Goal: Task Accomplishment & Management: Use online tool/utility

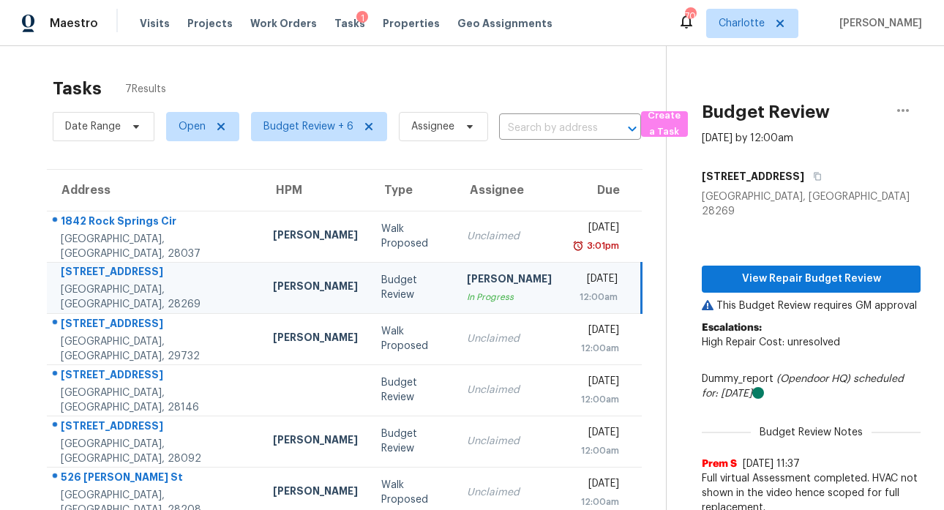
scroll to position [82, 0]
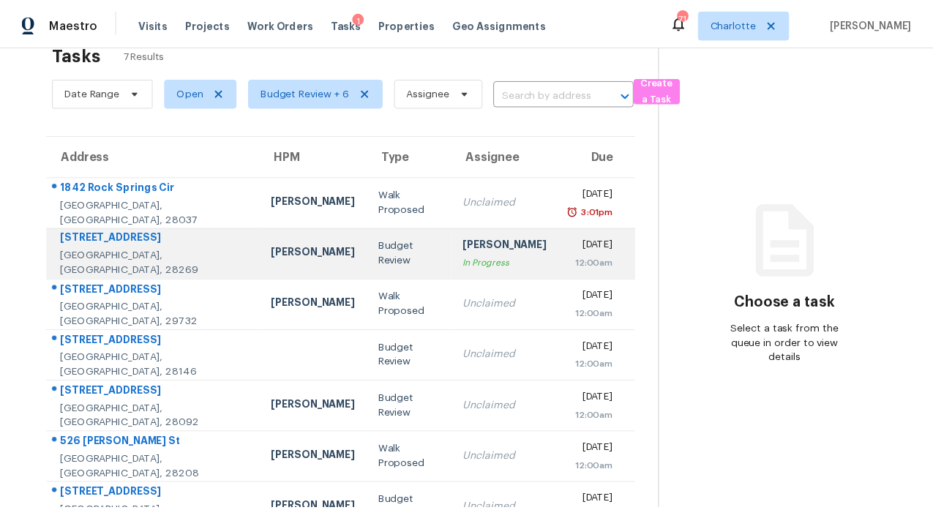
scroll to position [82, 0]
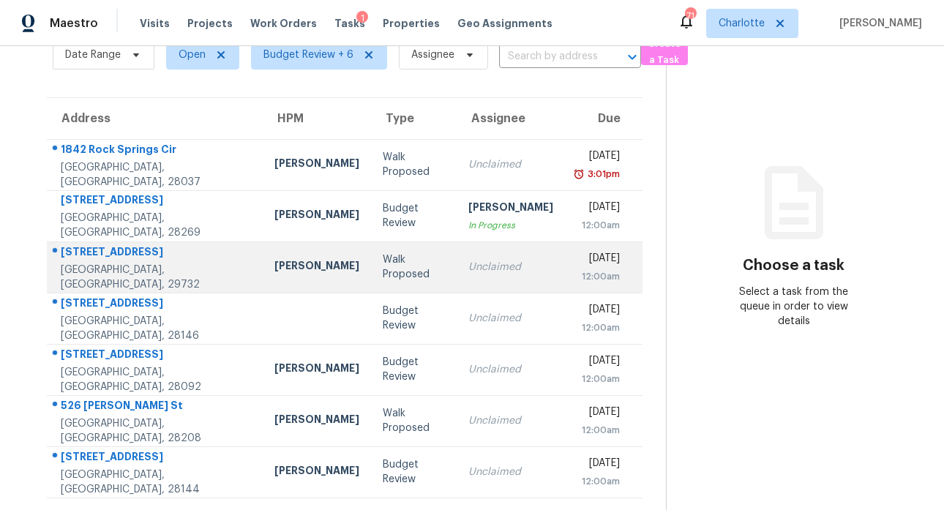
click at [112, 244] on div "[STREET_ADDRESS]" at bounding box center [156, 253] width 190 height 18
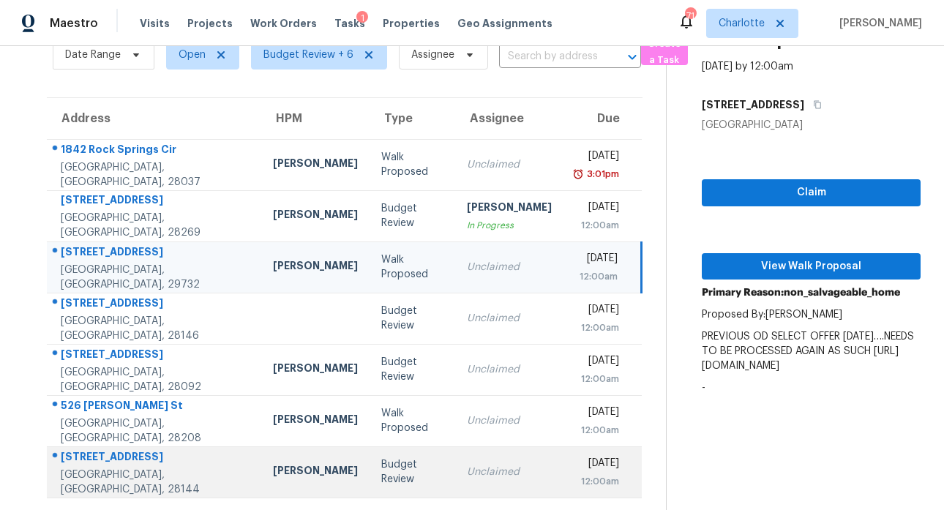
click at [85, 455] on div "[STREET_ADDRESS]" at bounding box center [155, 458] width 189 height 18
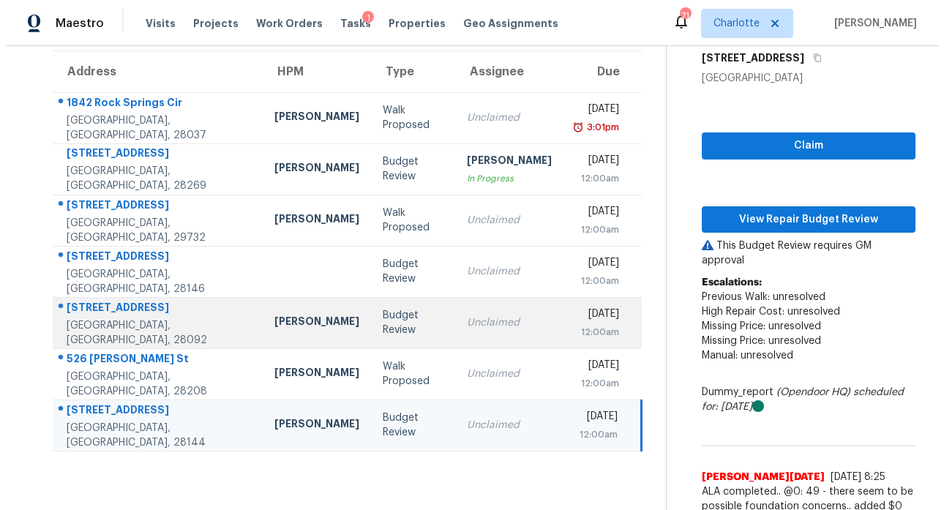
scroll to position [136, 0]
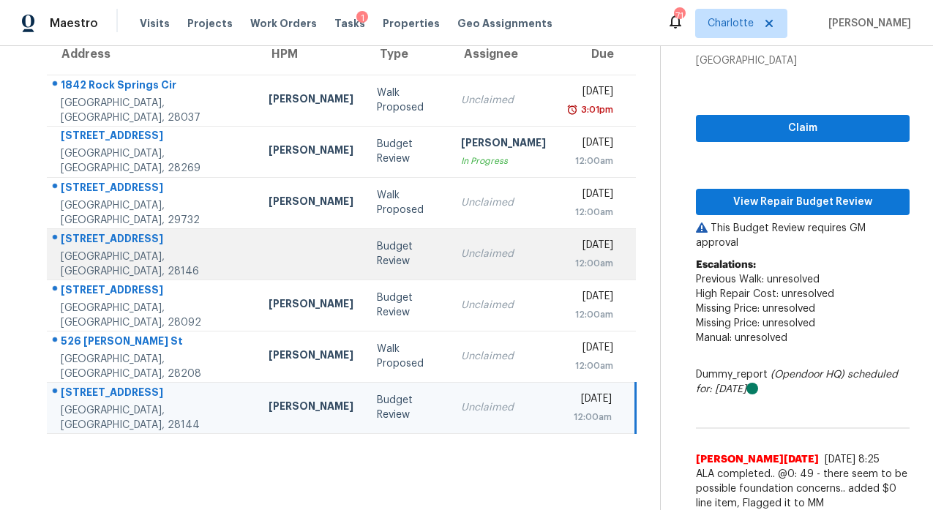
click at [112, 246] on div "[STREET_ADDRESS]" at bounding box center [153, 240] width 184 height 18
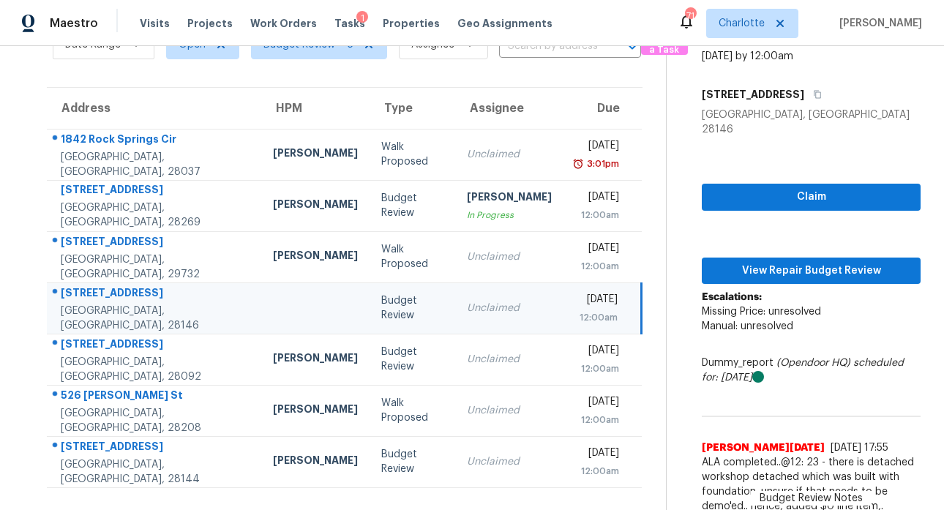
scroll to position [104, 0]
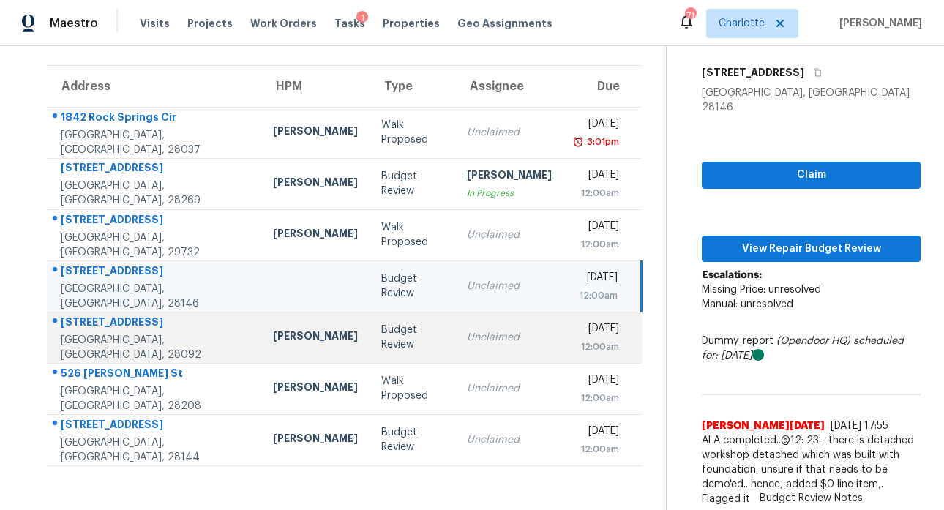
click at [115, 325] on div "[STREET_ADDRESS]" at bounding box center [155, 324] width 189 height 18
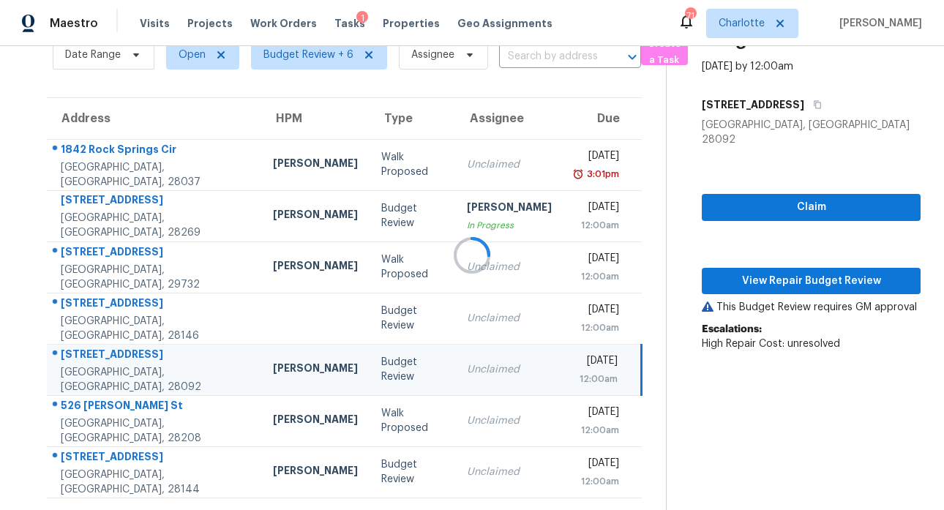
scroll to position [136, 0]
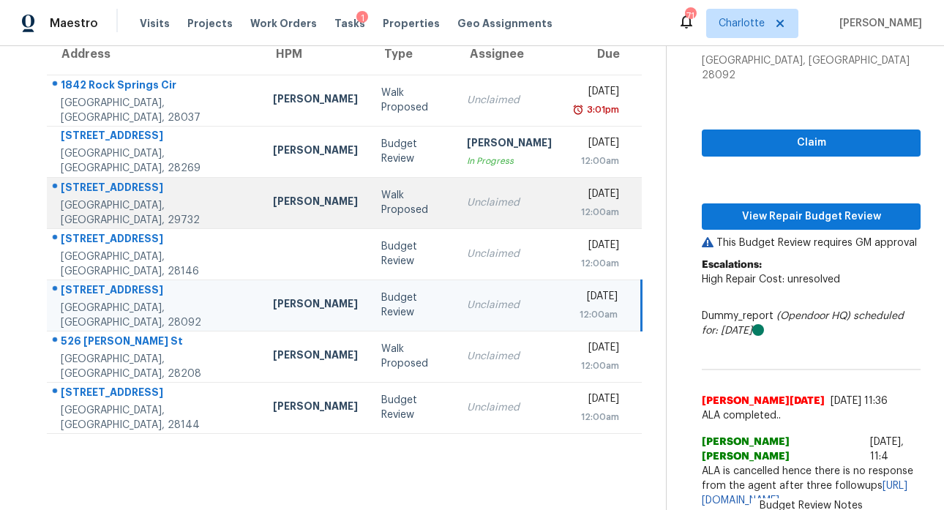
click at [100, 197] on div "[STREET_ADDRESS]" at bounding box center [155, 189] width 189 height 18
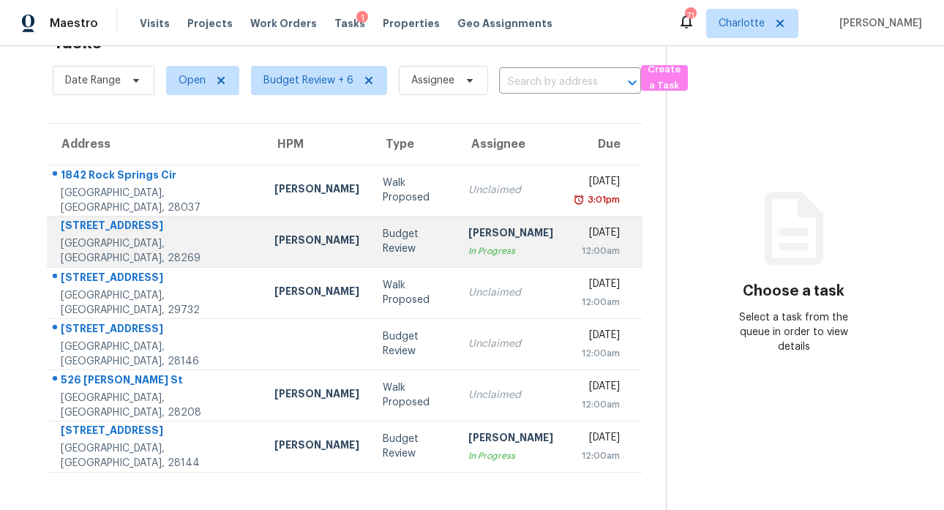
scroll to position [57, 0]
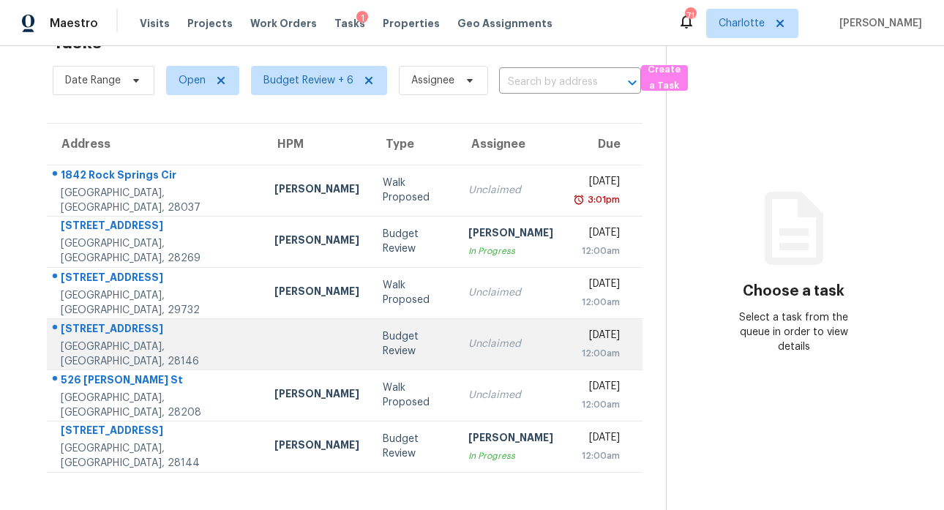
click at [91, 322] on div "[STREET_ADDRESS]" at bounding box center [156, 330] width 190 height 18
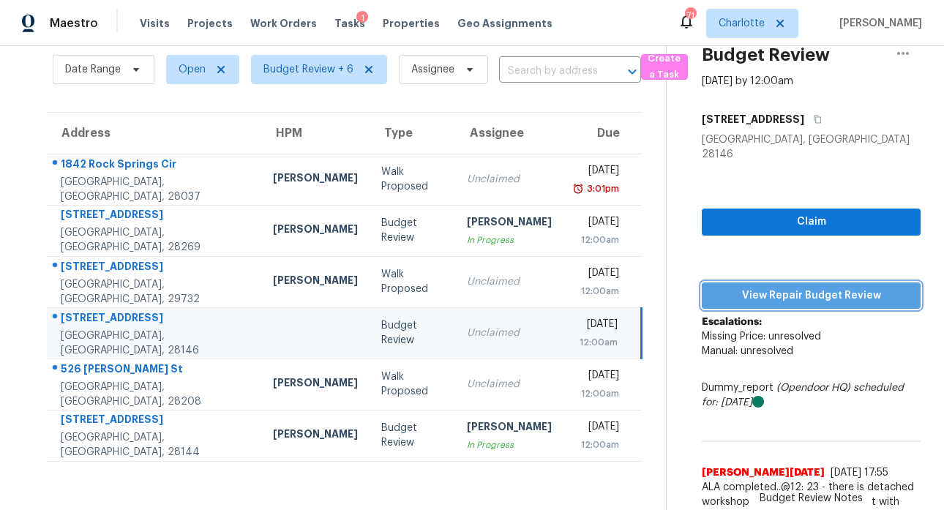
click at [817, 287] on span "View Repair Budget Review" at bounding box center [810, 296] width 195 height 18
drag, startPoint x: 671, startPoint y: 440, endPoint x: 674, endPoint y: 428, distance: 12.1
click at [671, 437] on div "Budget Review Aug 26th 2025 by 12:00am 495 Gold Knob Rd Salisbury, NC 28146 Cla…" at bounding box center [793, 274] width 254 height 571
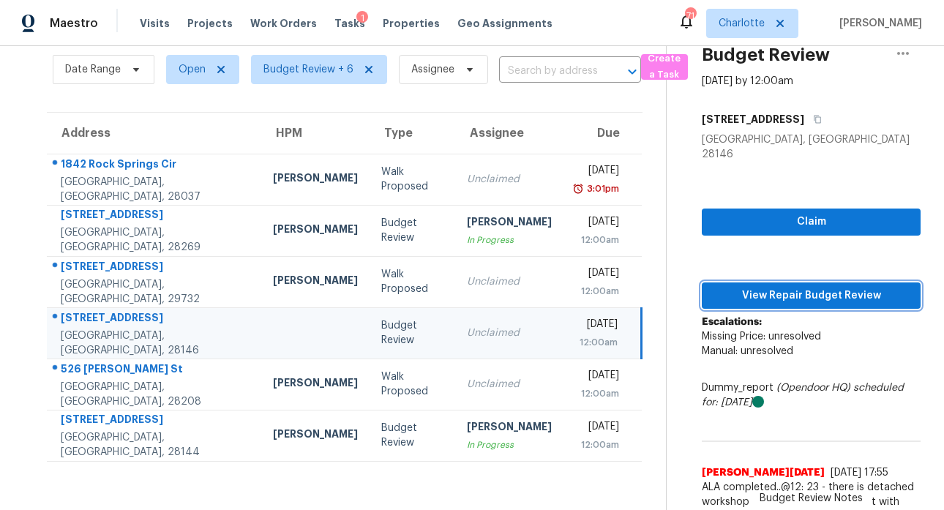
click at [784, 287] on span "View Repair Budget Review" at bounding box center [810, 296] width 195 height 18
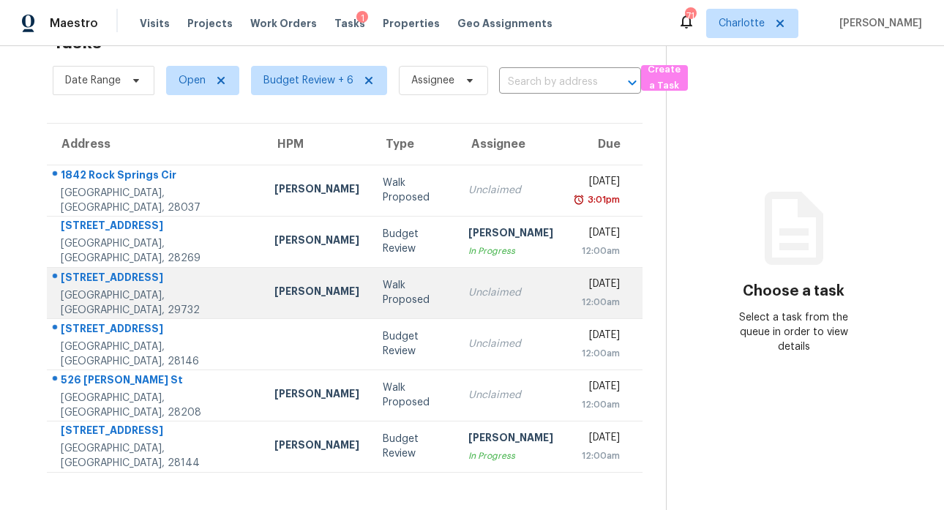
scroll to position [57, 0]
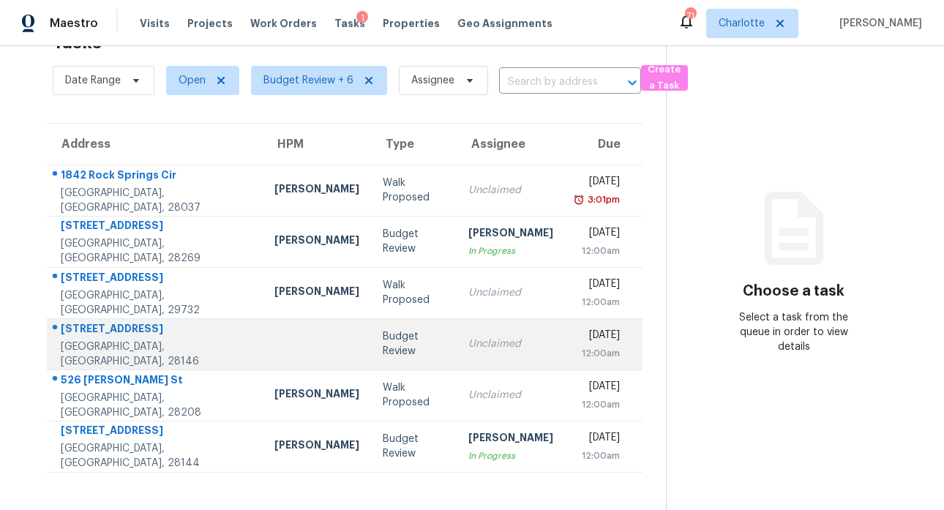
click at [100, 321] on div "[STREET_ADDRESS]" at bounding box center [156, 330] width 190 height 18
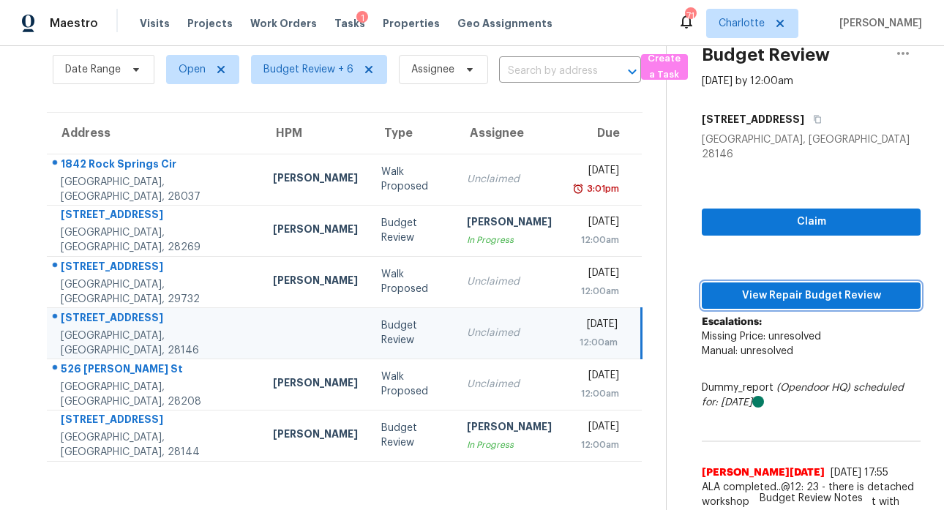
click at [777, 287] on span "View Repair Budget Review" at bounding box center [810, 296] width 195 height 18
